Goal: Information Seeking & Learning: Learn about a topic

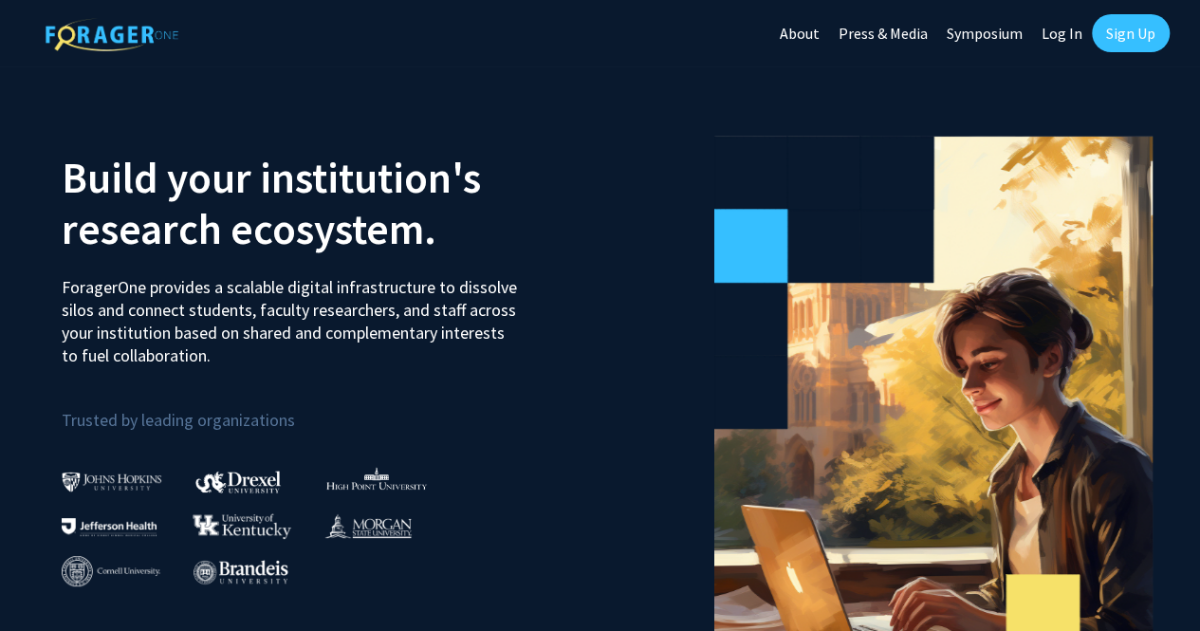
click at [1060, 38] on link "Log In" at bounding box center [1062, 33] width 60 height 66
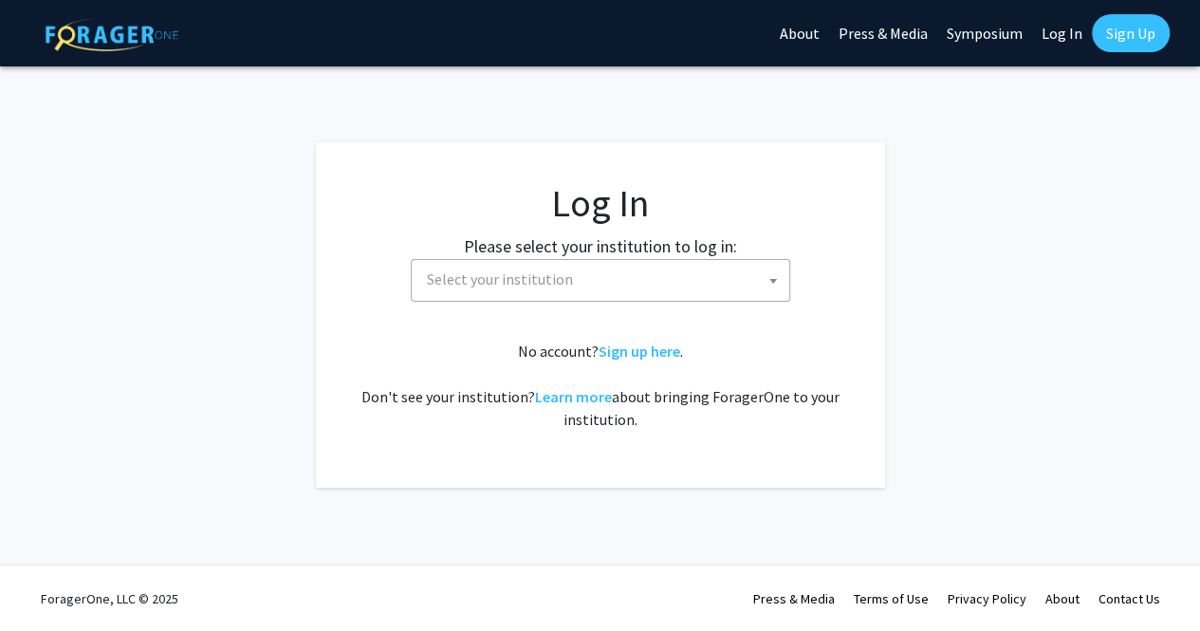
click at [730, 263] on span "Select your institution" at bounding box center [604, 279] width 370 height 39
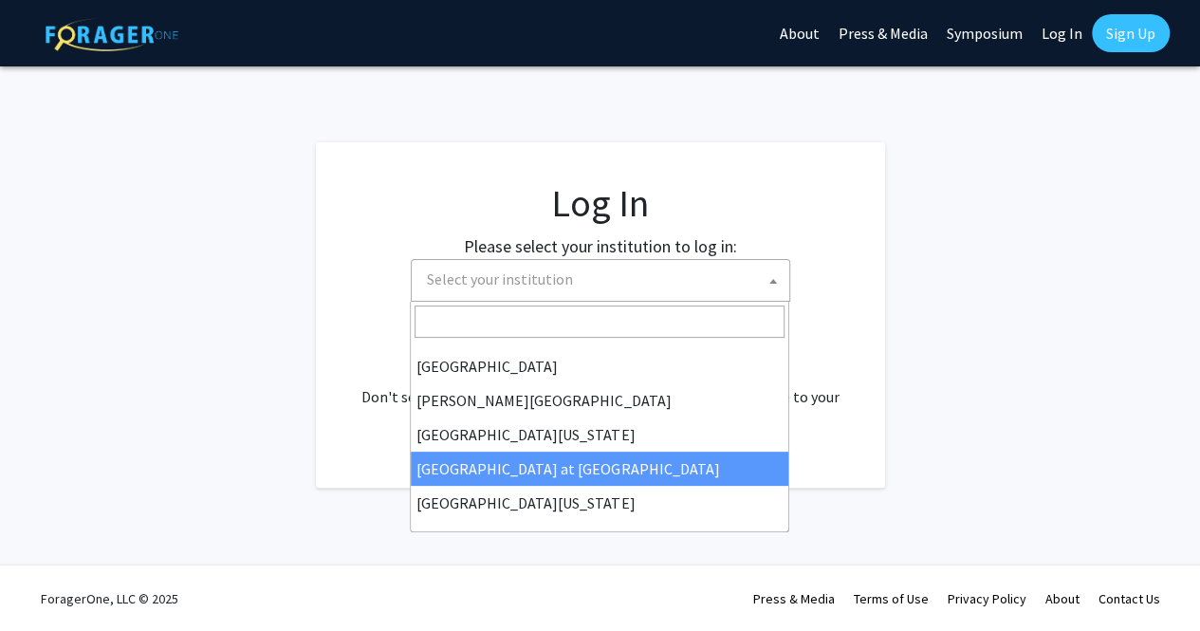
scroll to position [379, 0]
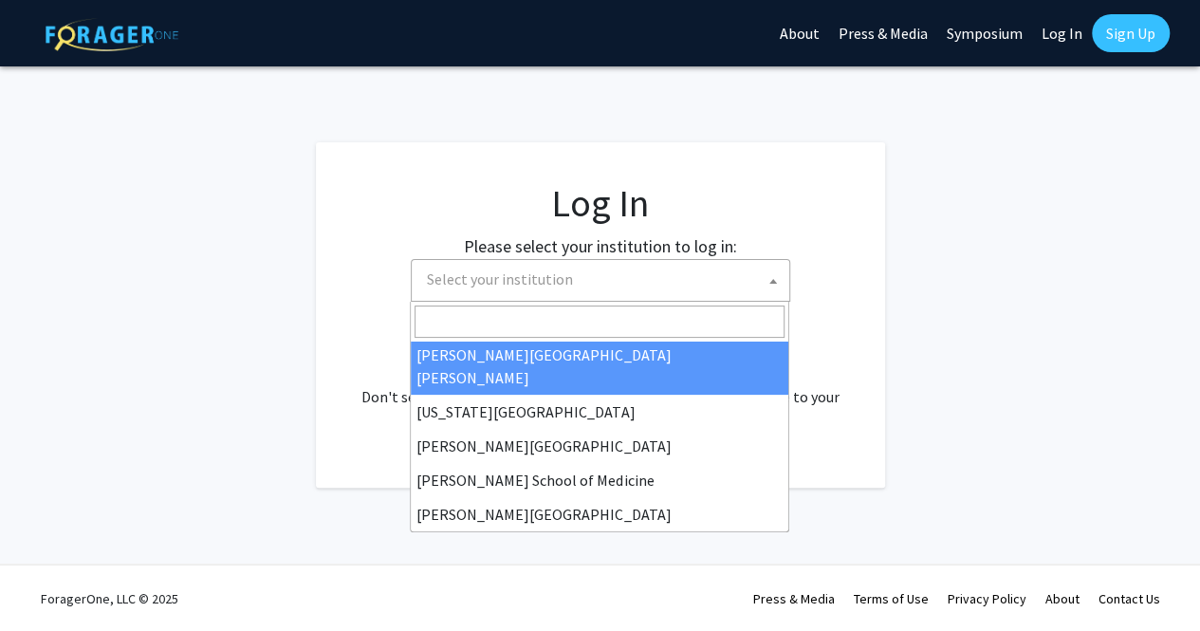
drag, startPoint x: 555, startPoint y: 363, endPoint x: 578, endPoint y: 359, distance: 23.3
select select "1"
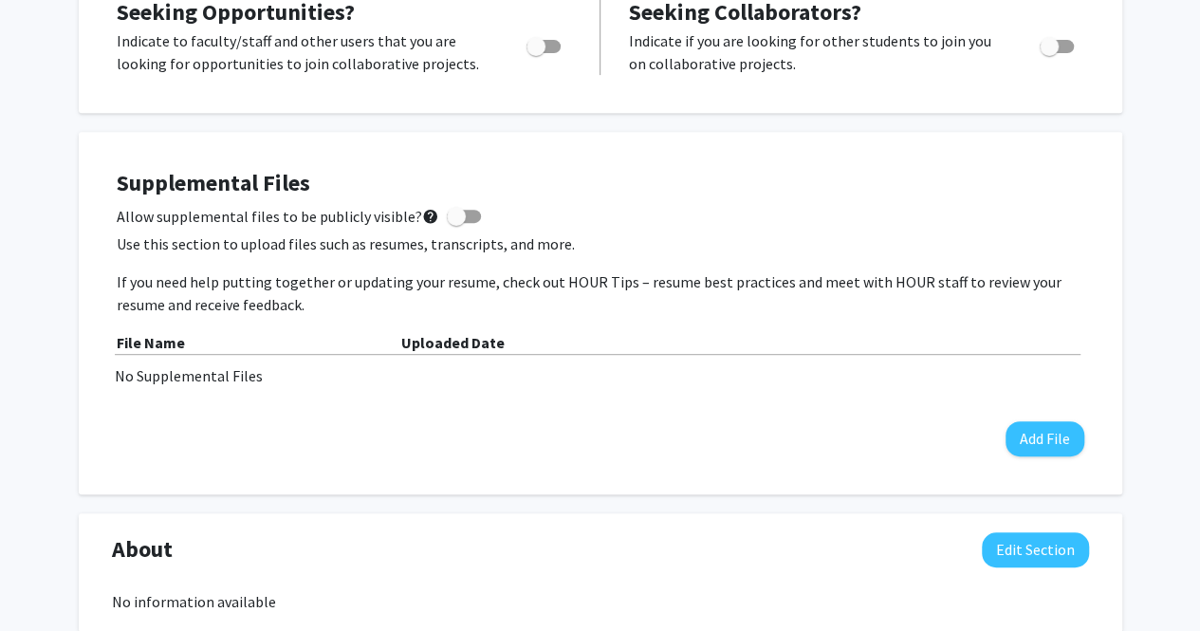
scroll to position [190, 0]
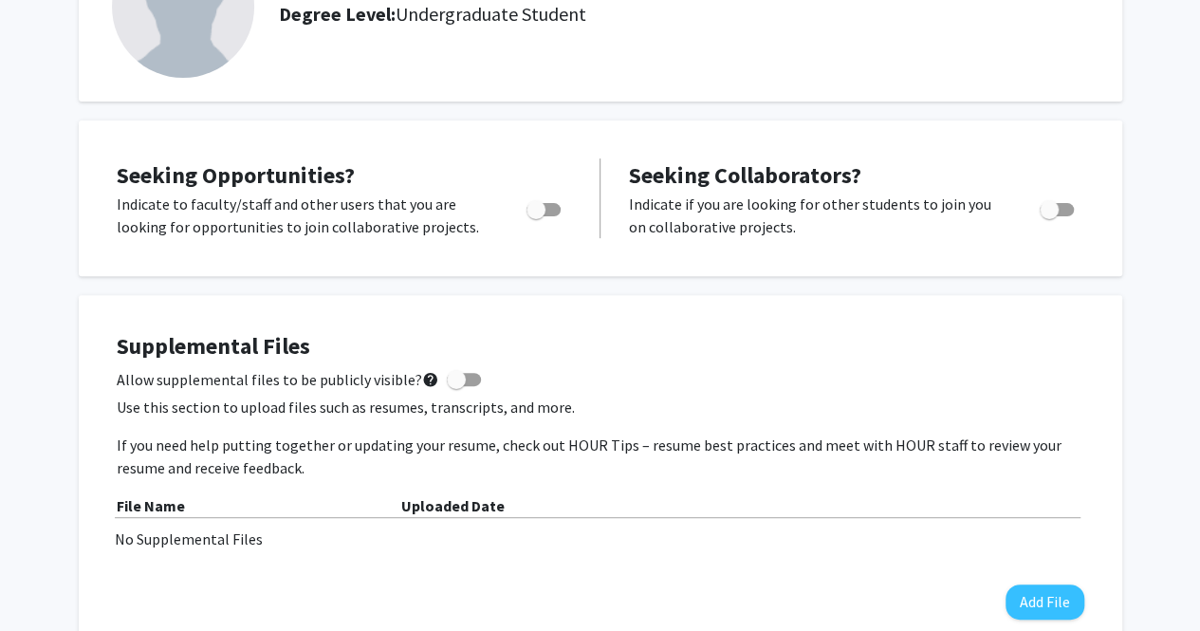
click at [548, 214] on span "Toggle" at bounding box center [543, 209] width 34 height 13
click at [536, 216] on input "Are you actively seeking opportunities?" at bounding box center [535, 216] width 1 height 1
checkbox input "true"
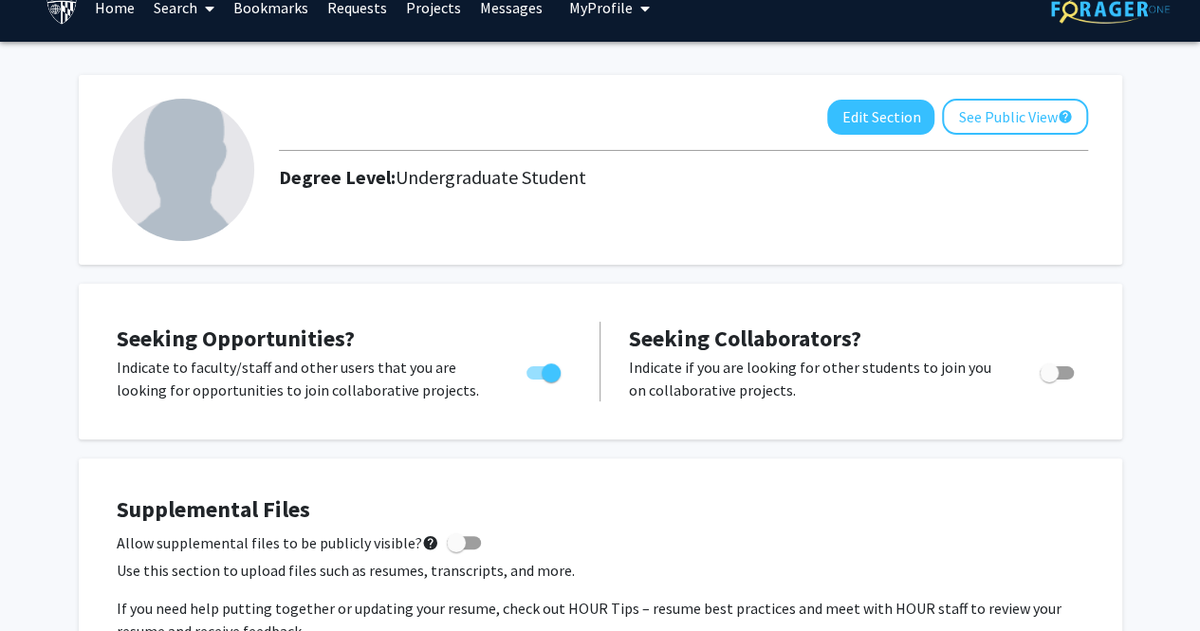
scroll to position [0, 0]
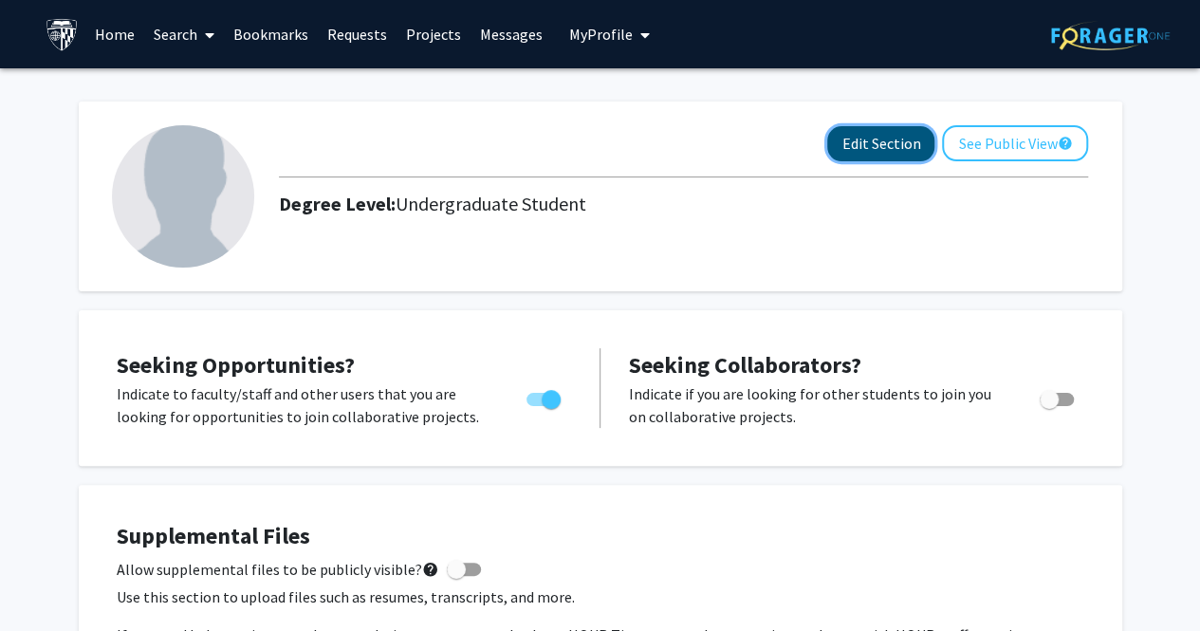
click at [889, 129] on button "Edit Section" at bounding box center [880, 143] width 107 height 35
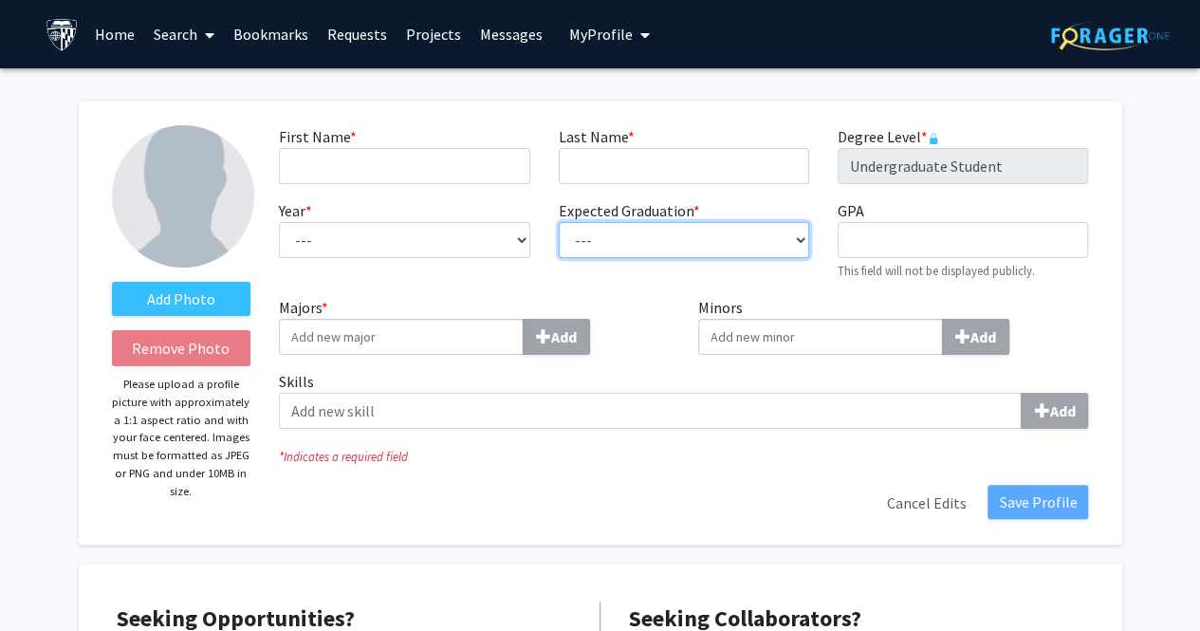
click at [744, 231] on select "--- 2018 2019 2020 2021 2022 2023 2024 2025 2026 2027 2028 2029 2030 2031" at bounding box center [684, 240] width 250 height 36
select select "2018"
click at [559, 222] on select "--- 2018 2019 2020 2021 2022 2023 2024 2025 2026 2027 2028 2029 2030 2031" at bounding box center [684, 240] width 250 height 36
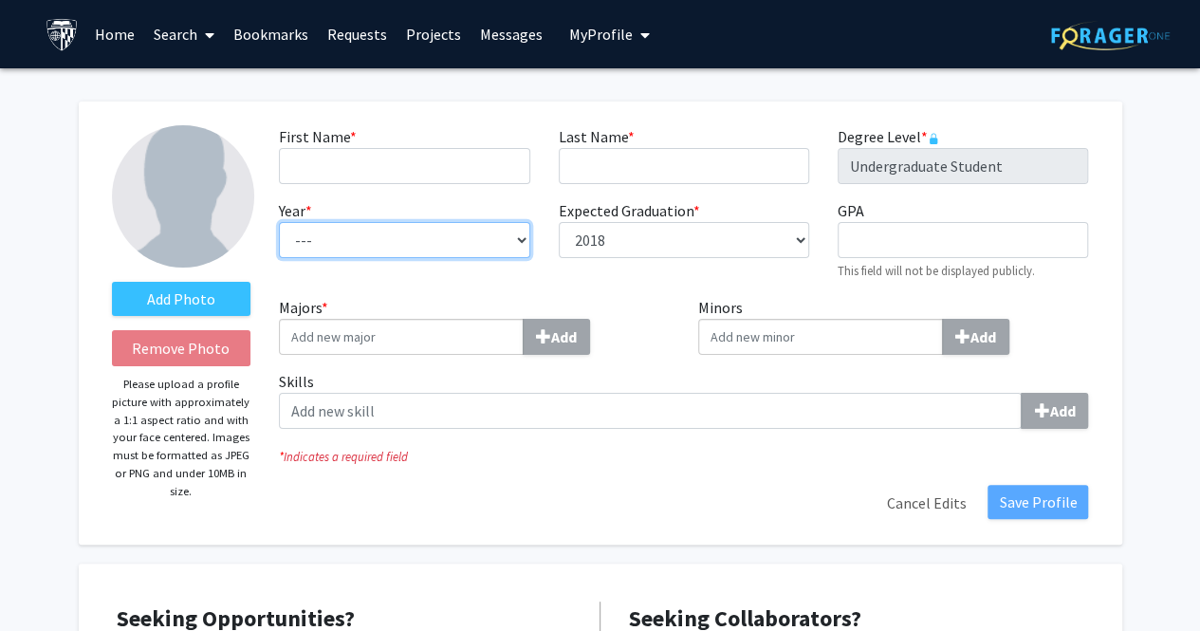
click at [463, 231] on select "--- First-year Sophomore Junior Senior Postbaccalaureate Certificate" at bounding box center [404, 240] width 250 height 36
select select "postbaccalaureate_certificate"
click at [279, 222] on select "--- First-year Sophomore Junior Senior Postbaccalaureate Certificate" at bounding box center [404, 240] width 250 height 36
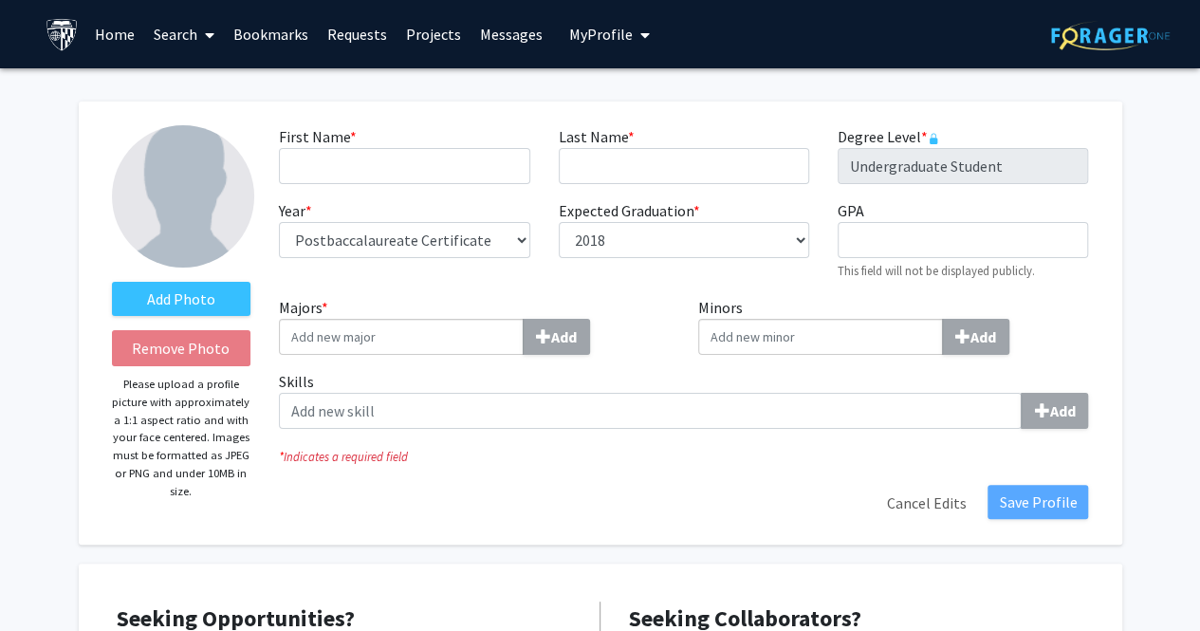
click at [414, 342] on input "Majors * Add" at bounding box center [401, 337] width 245 height 36
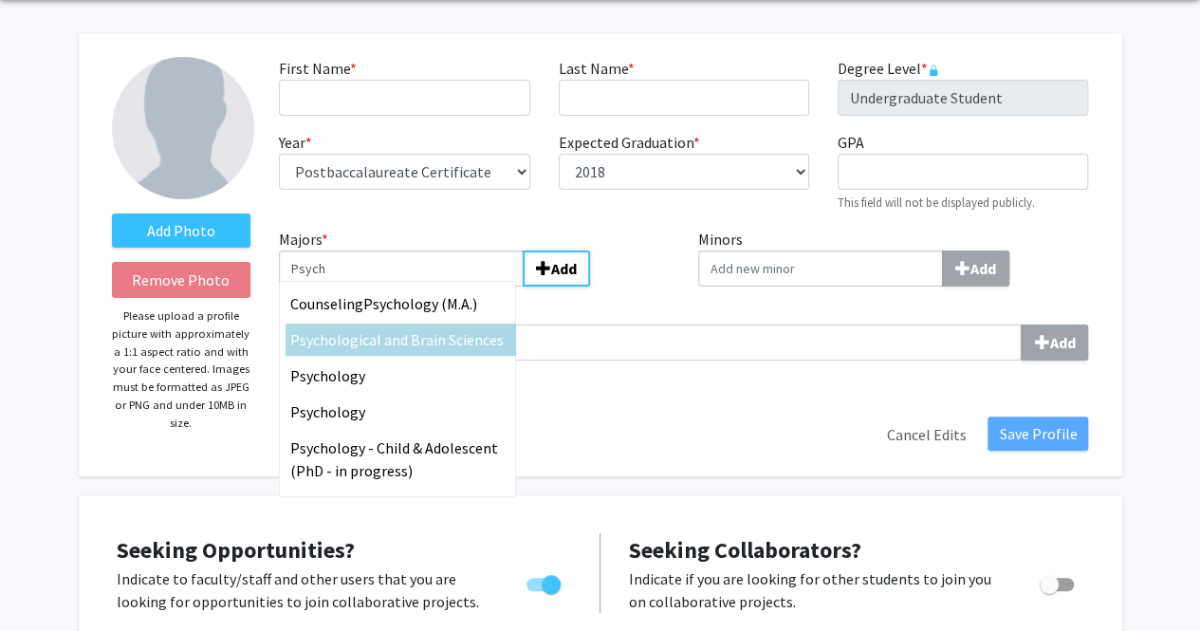
scroll to position [95, 0]
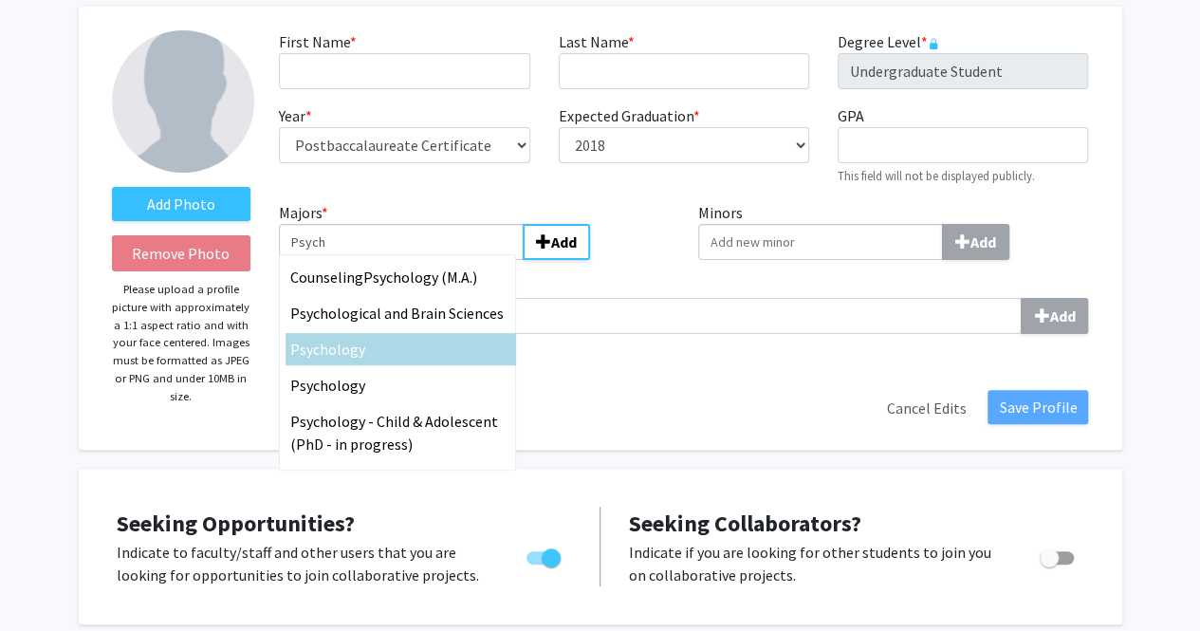
type input "Psych"
click at [421, 316] on span "ological and Brain Sciences" at bounding box center [415, 313] width 175 height 19
click at [421, 260] on input "Psych" at bounding box center [401, 242] width 245 height 36
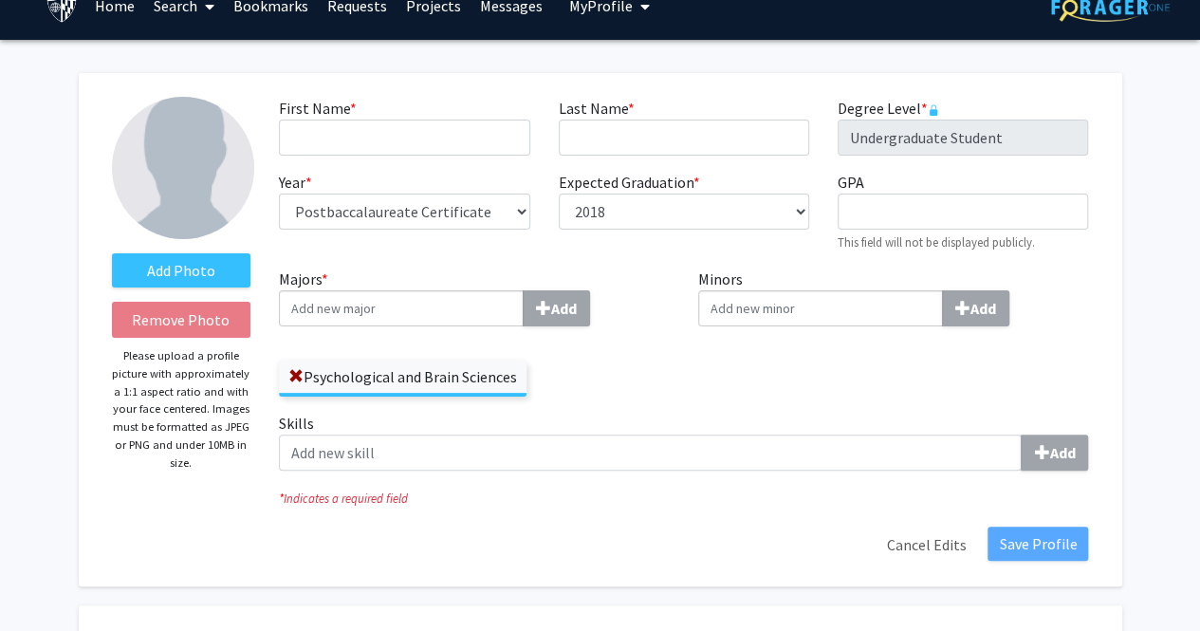
scroll to position [0, 0]
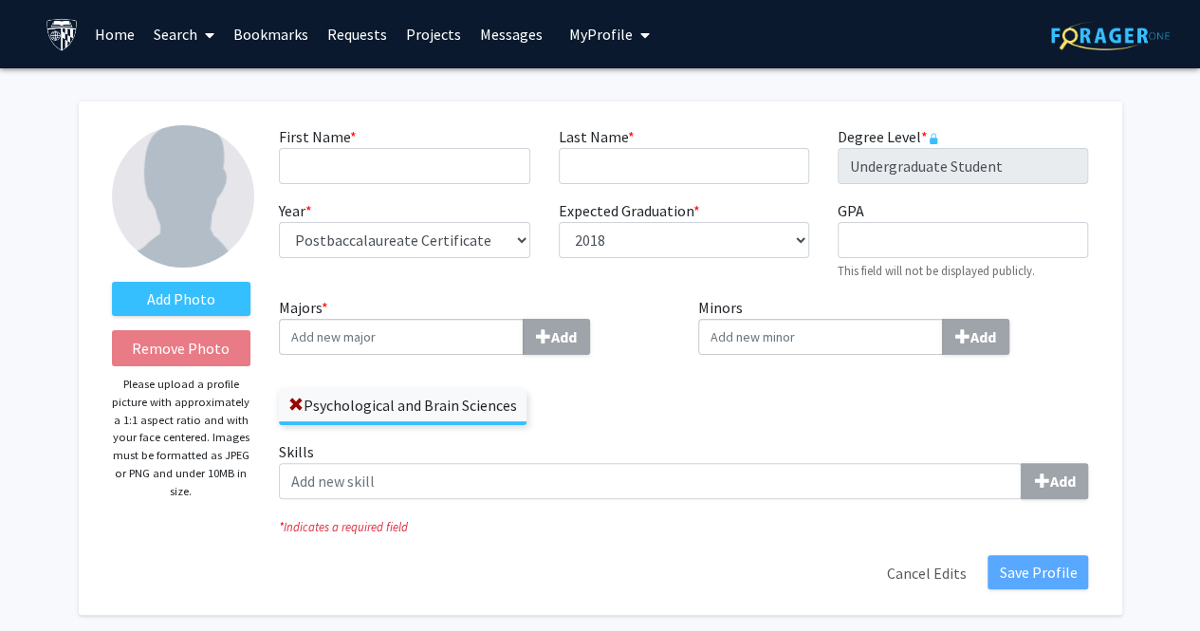
click at [443, 39] on link "Projects" at bounding box center [433, 34] width 74 height 66
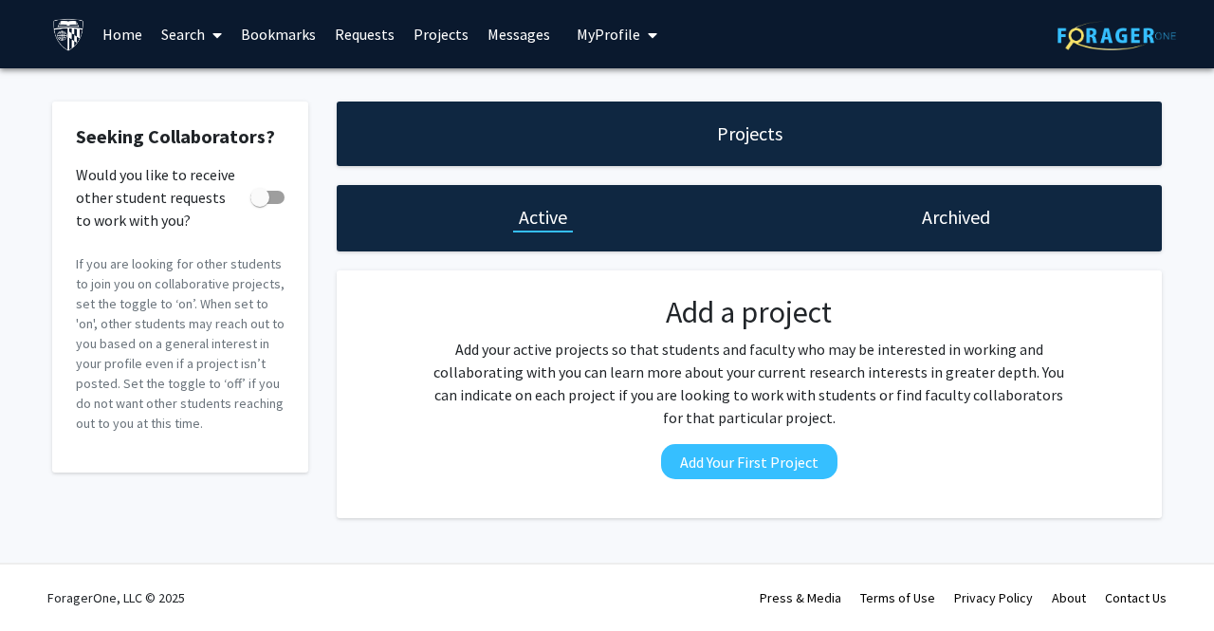
click at [196, 39] on link "Search" at bounding box center [192, 34] width 80 height 66
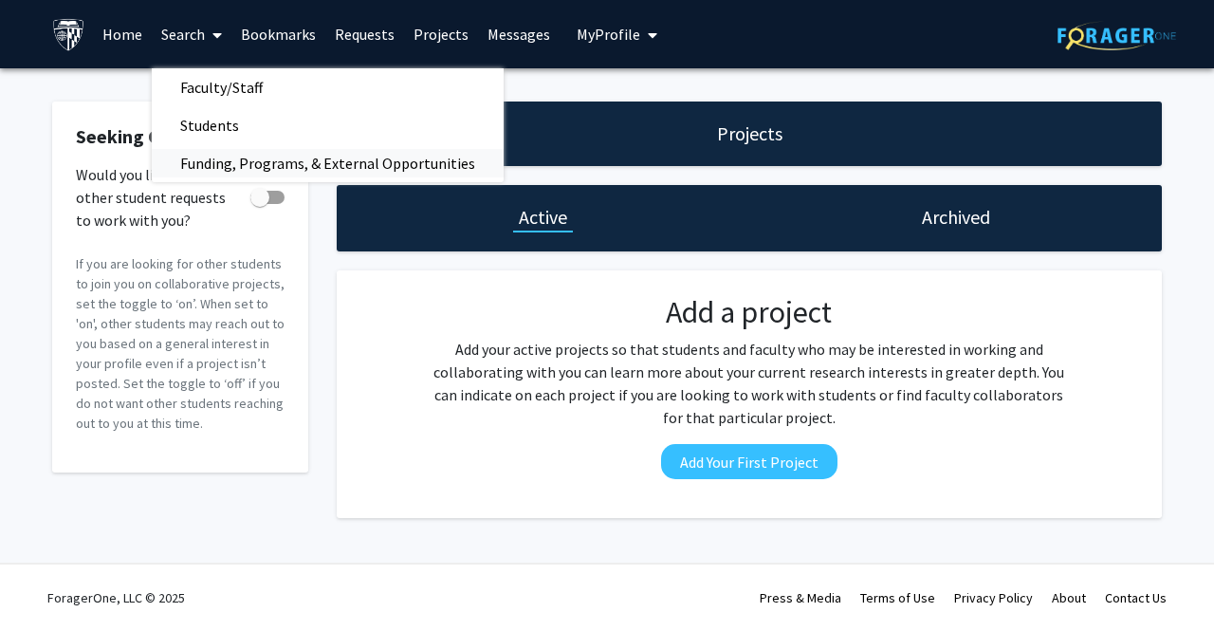
click at [259, 180] on span "Funding, Programs, & External Opportunities" at bounding box center [328, 163] width 352 height 38
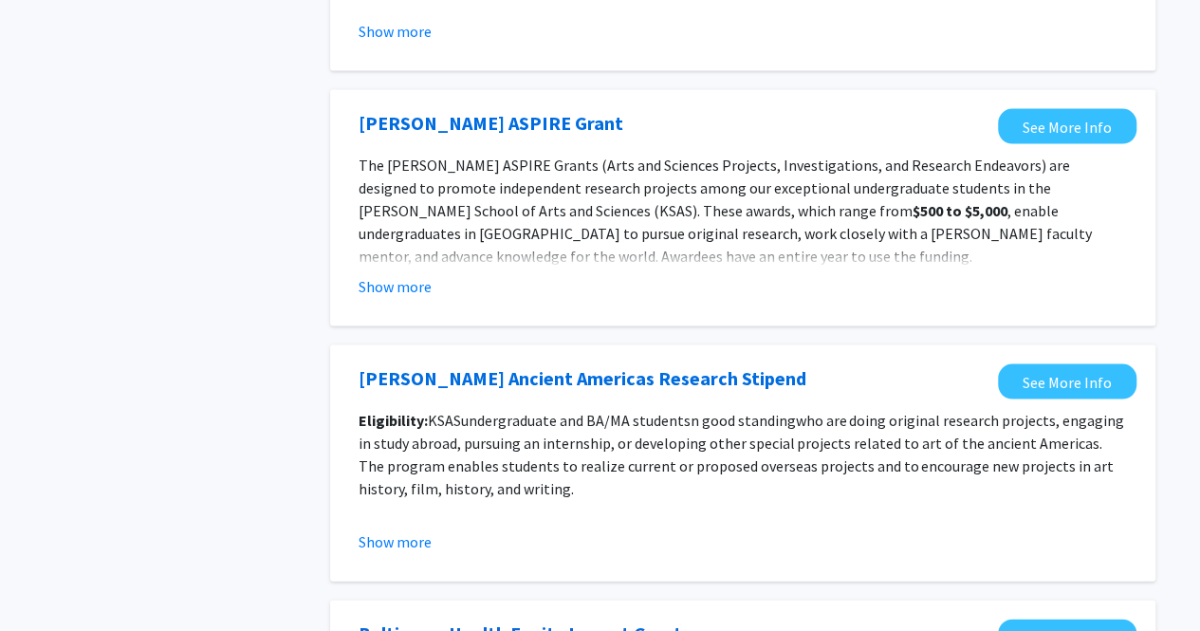
scroll to position [2087, 0]
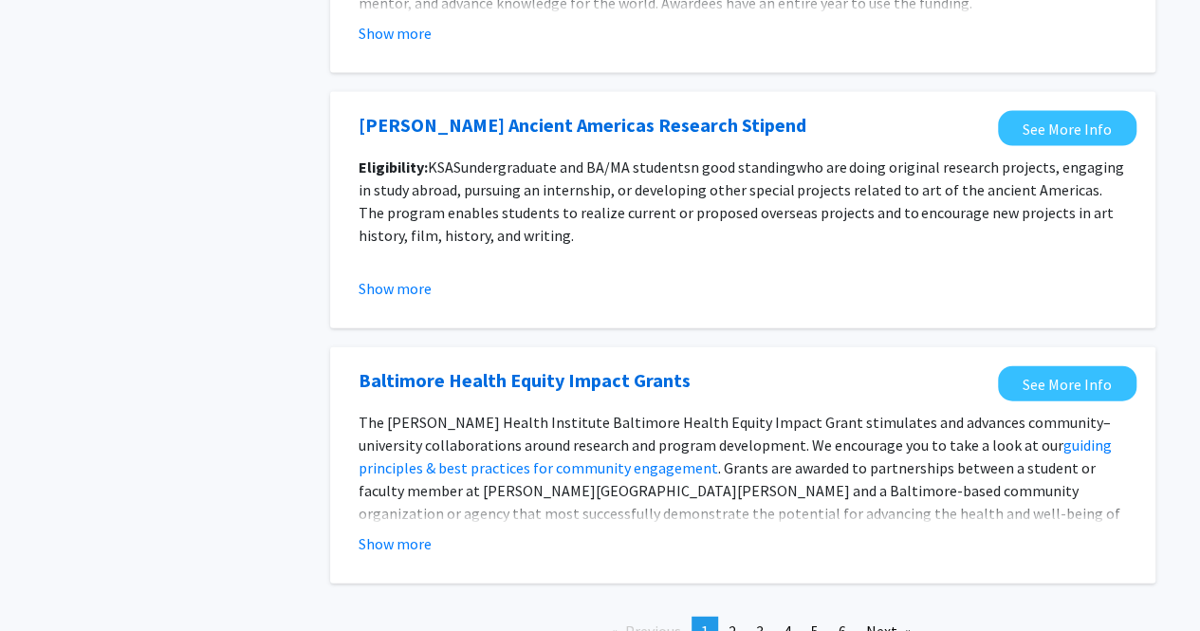
click at [406, 555] on fg-opportunity "Baltimore Health Equity Impact Grants See More Info The Johns Hopkins Urban Hea…" at bounding box center [742, 465] width 787 height 198
click at [410, 538] on button "Show more" at bounding box center [395, 543] width 73 height 23
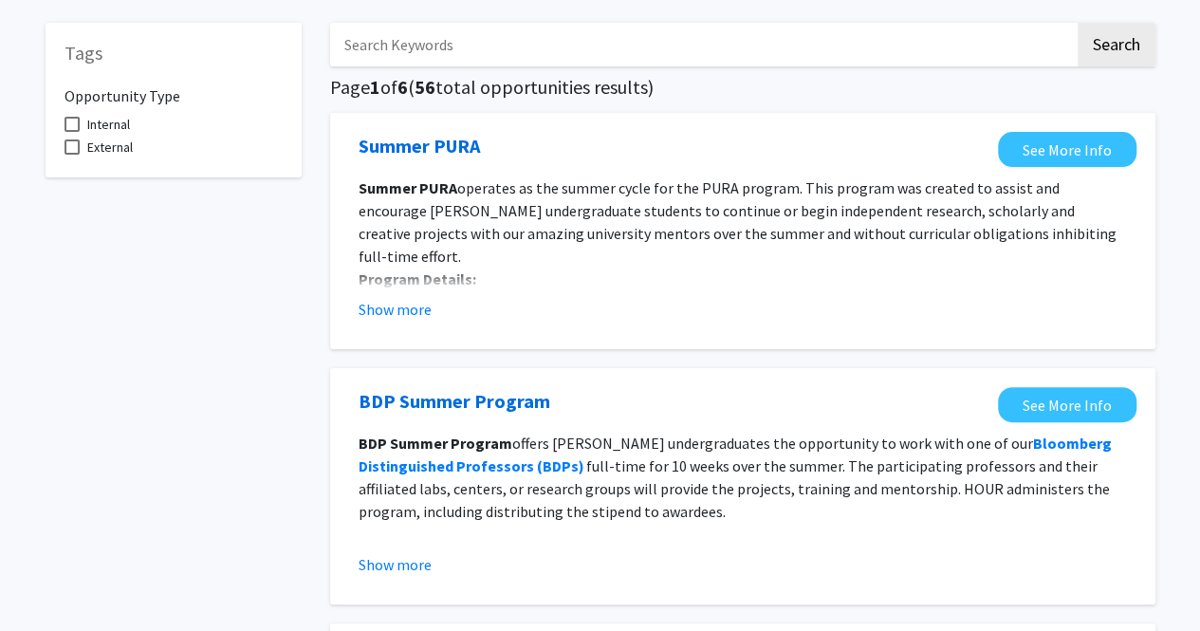
scroll to position [0, 0]
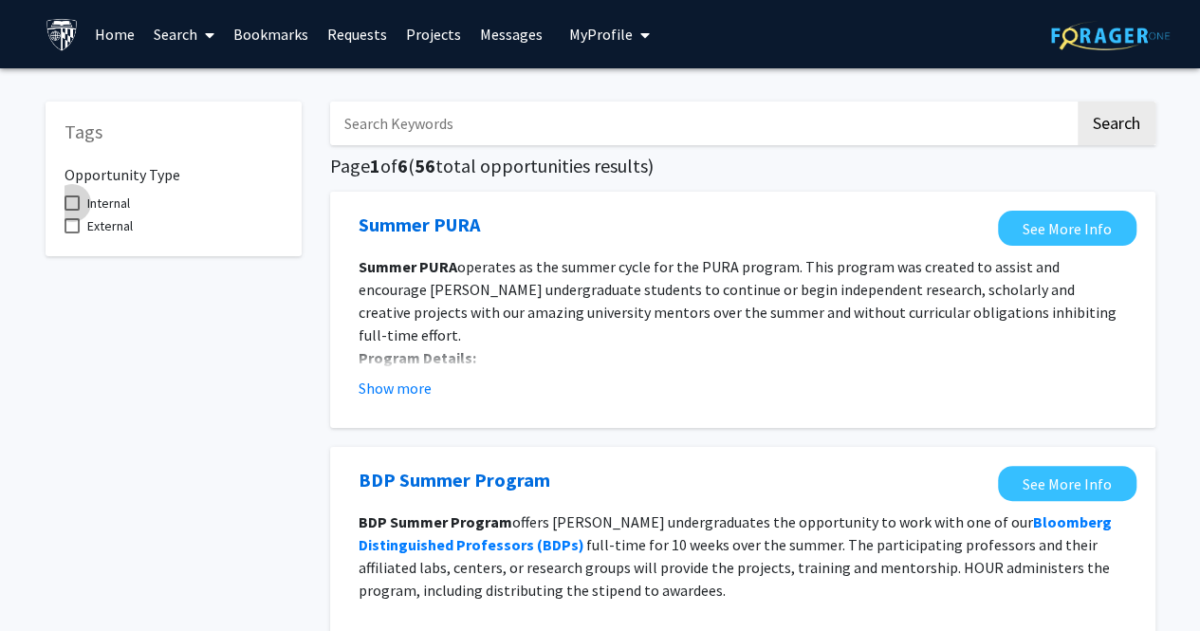
click at [120, 207] on span "Internal" at bounding box center [108, 203] width 43 height 23
click at [72, 211] on input "Internal" at bounding box center [71, 211] width 1 height 1
checkbox input "true"
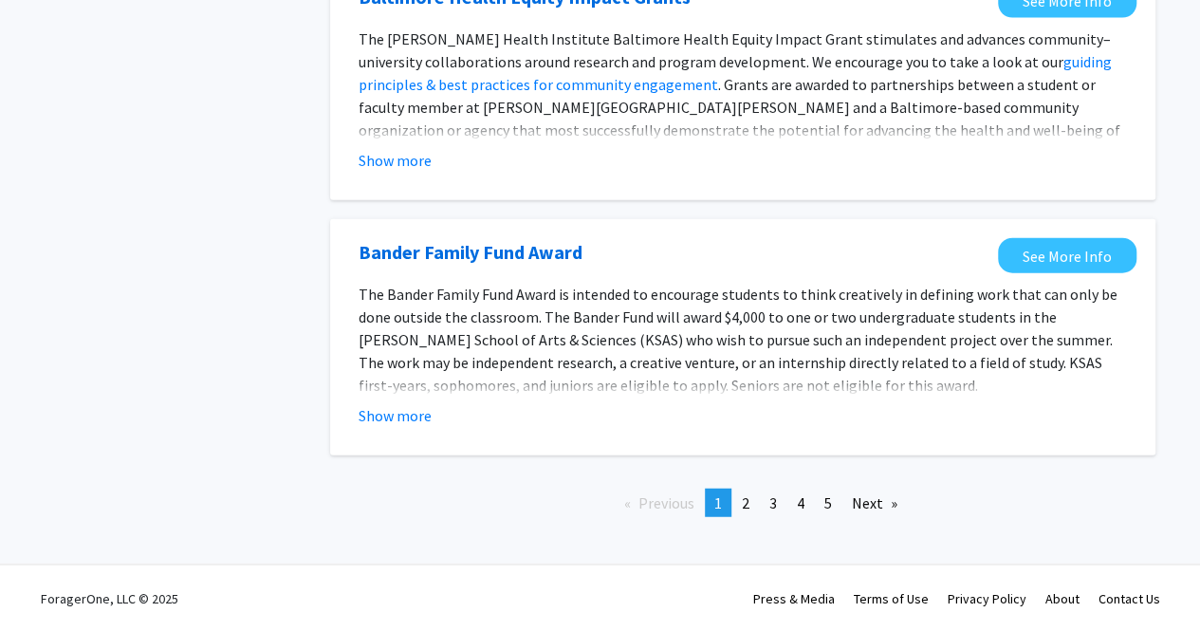
scroll to position [2193, 0]
click at [746, 496] on span "2" at bounding box center [746, 502] width 8 height 19
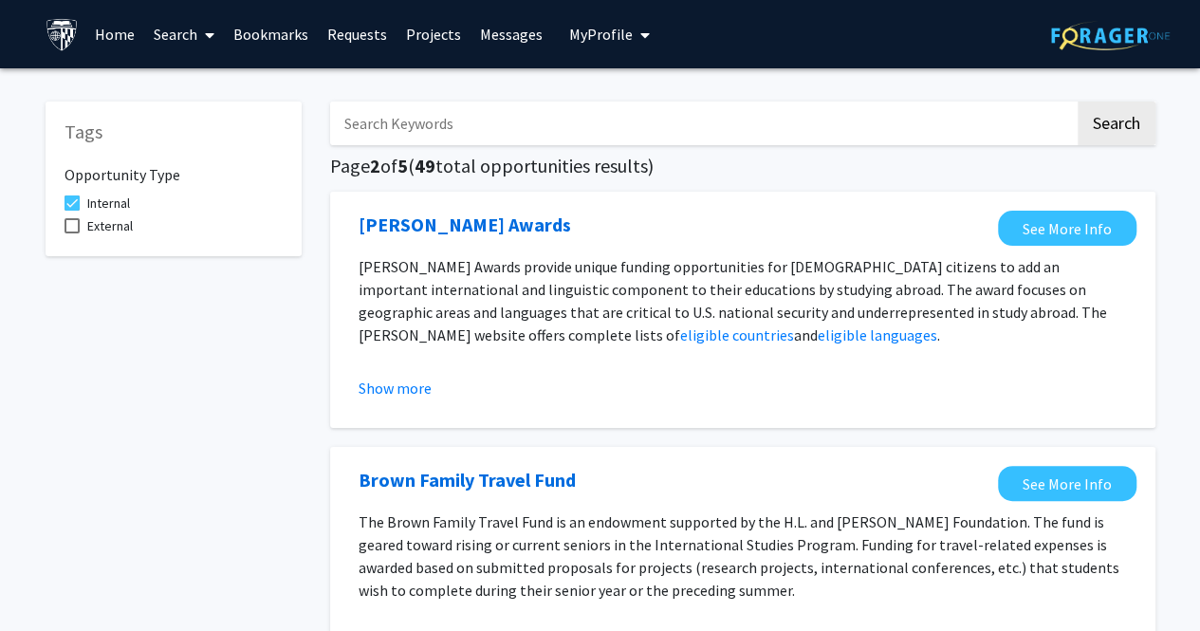
click at [420, 33] on link "Projects" at bounding box center [433, 34] width 74 height 66
